Goal: Check status

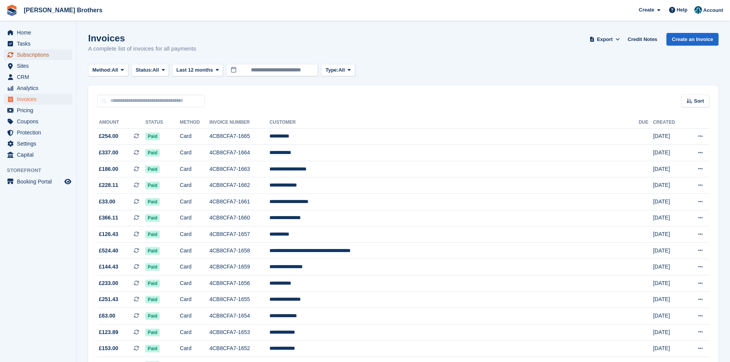
click at [35, 54] on span "Subscriptions" at bounding box center [40, 54] width 46 height 11
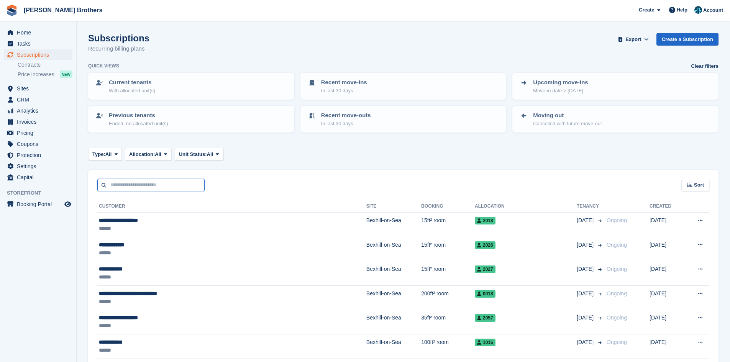
click at [125, 185] on input "text" at bounding box center [150, 185] width 107 height 13
type input "******"
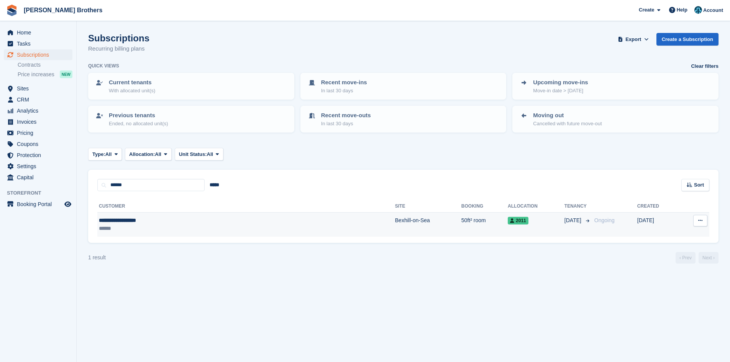
click at [149, 219] on div "**********" at bounding box center [176, 220] width 155 height 8
